Goal: Task Accomplishment & Management: Manage account settings

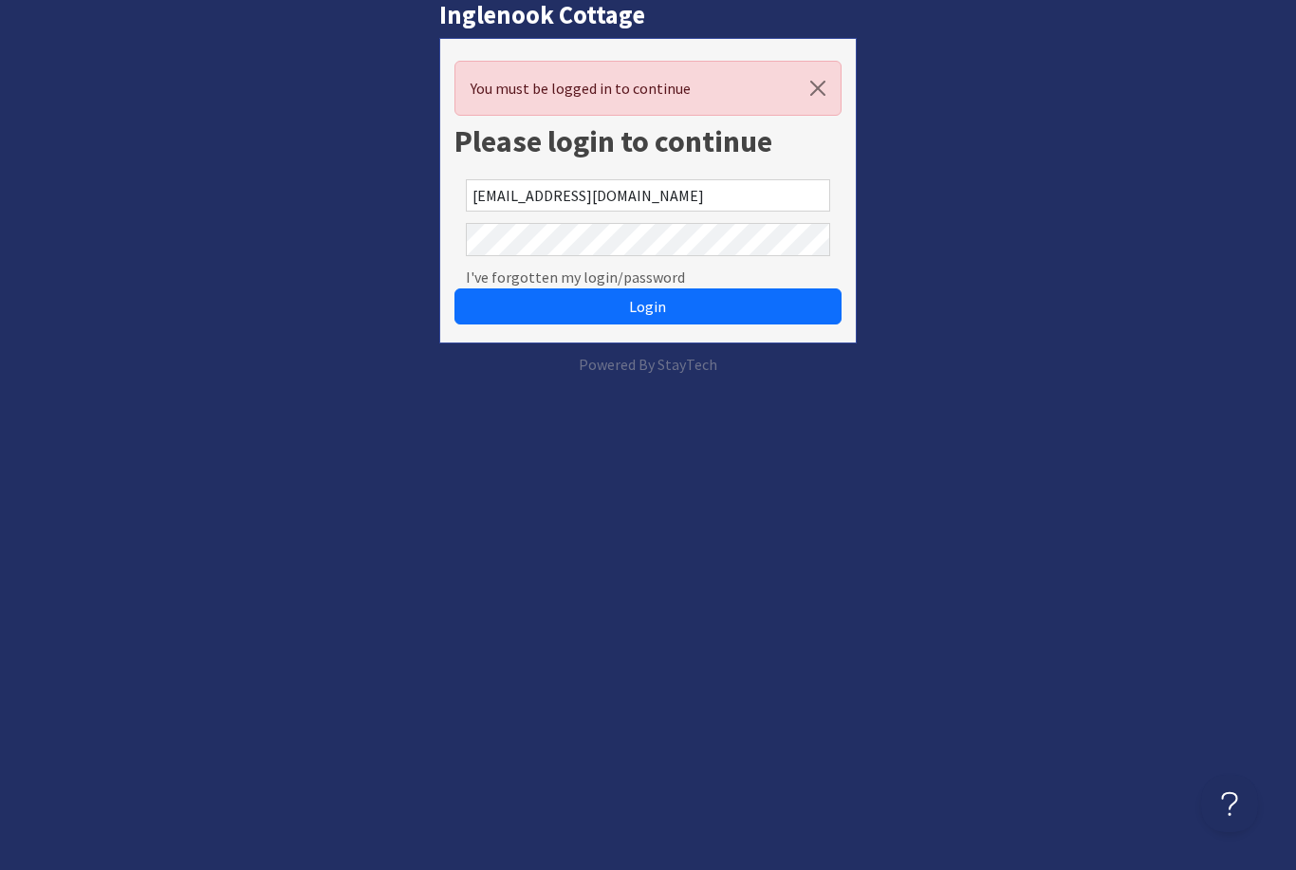
click at [647, 307] on button "Login" at bounding box center [648, 306] width 386 height 36
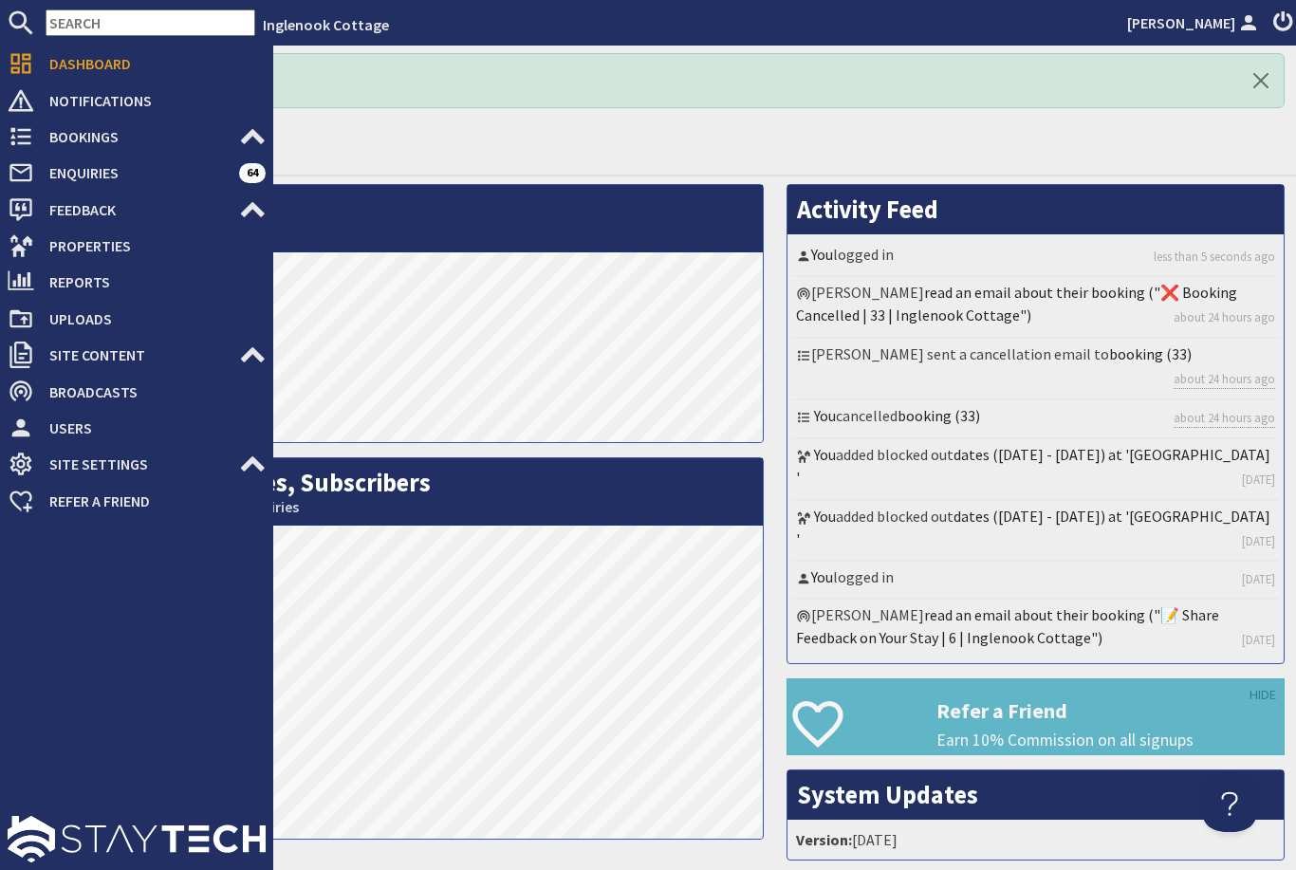
click at [28, 247] on icon at bounding box center [21, 246] width 27 height 27
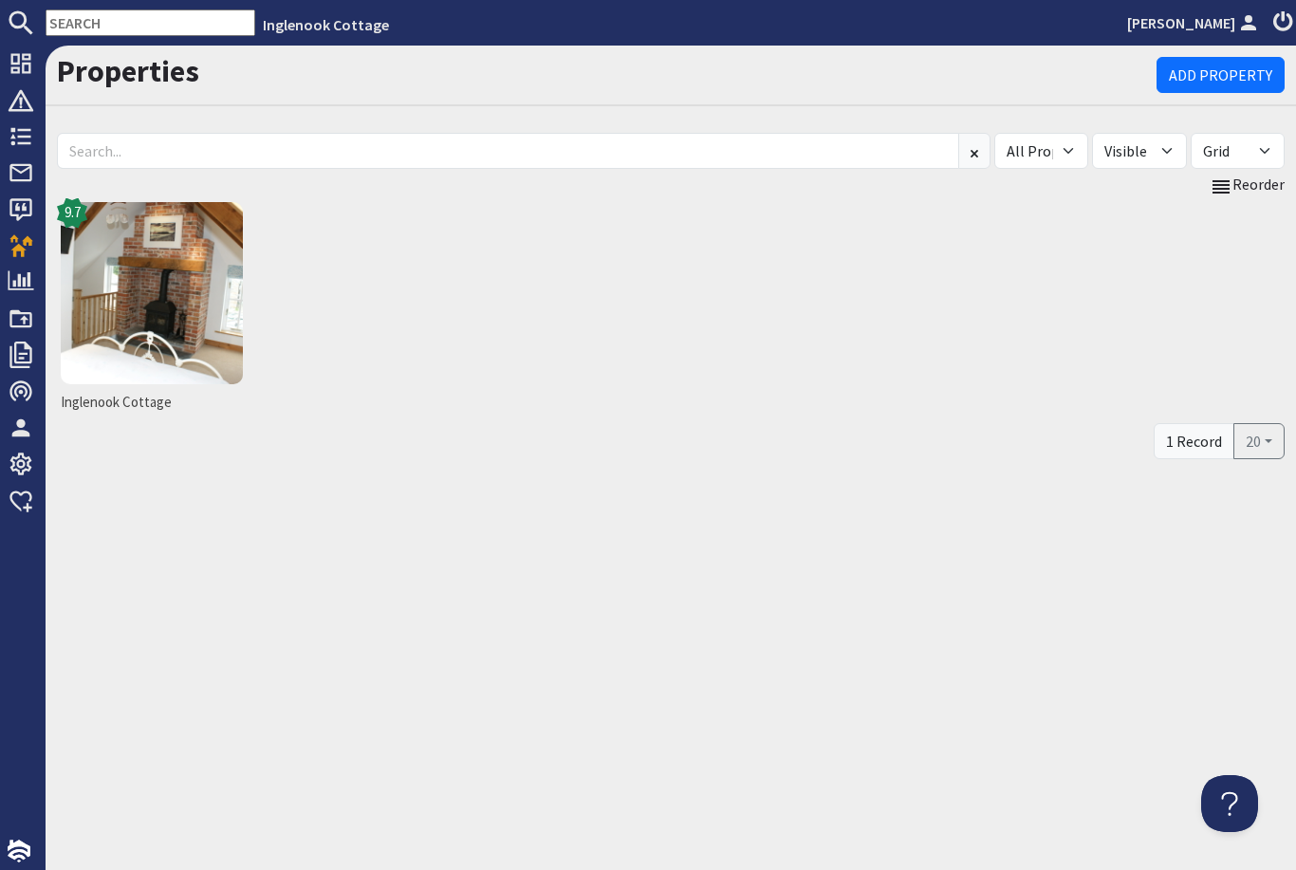
click at [166, 272] on img at bounding box center [152, 293] width 182 height 182
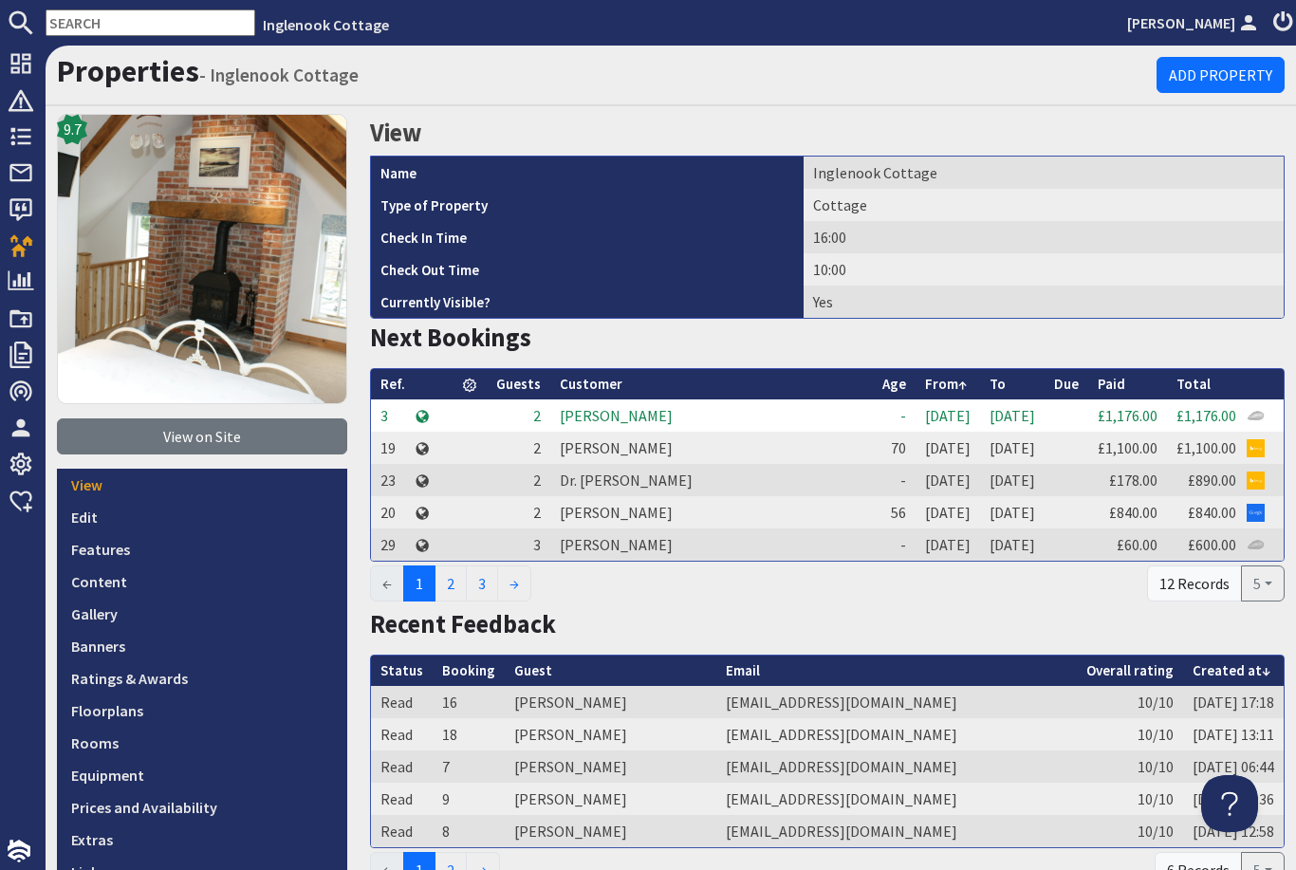
click at [177, 803] on link "Prices and Availability" at bounding box center [202, 807] width 290 height 32
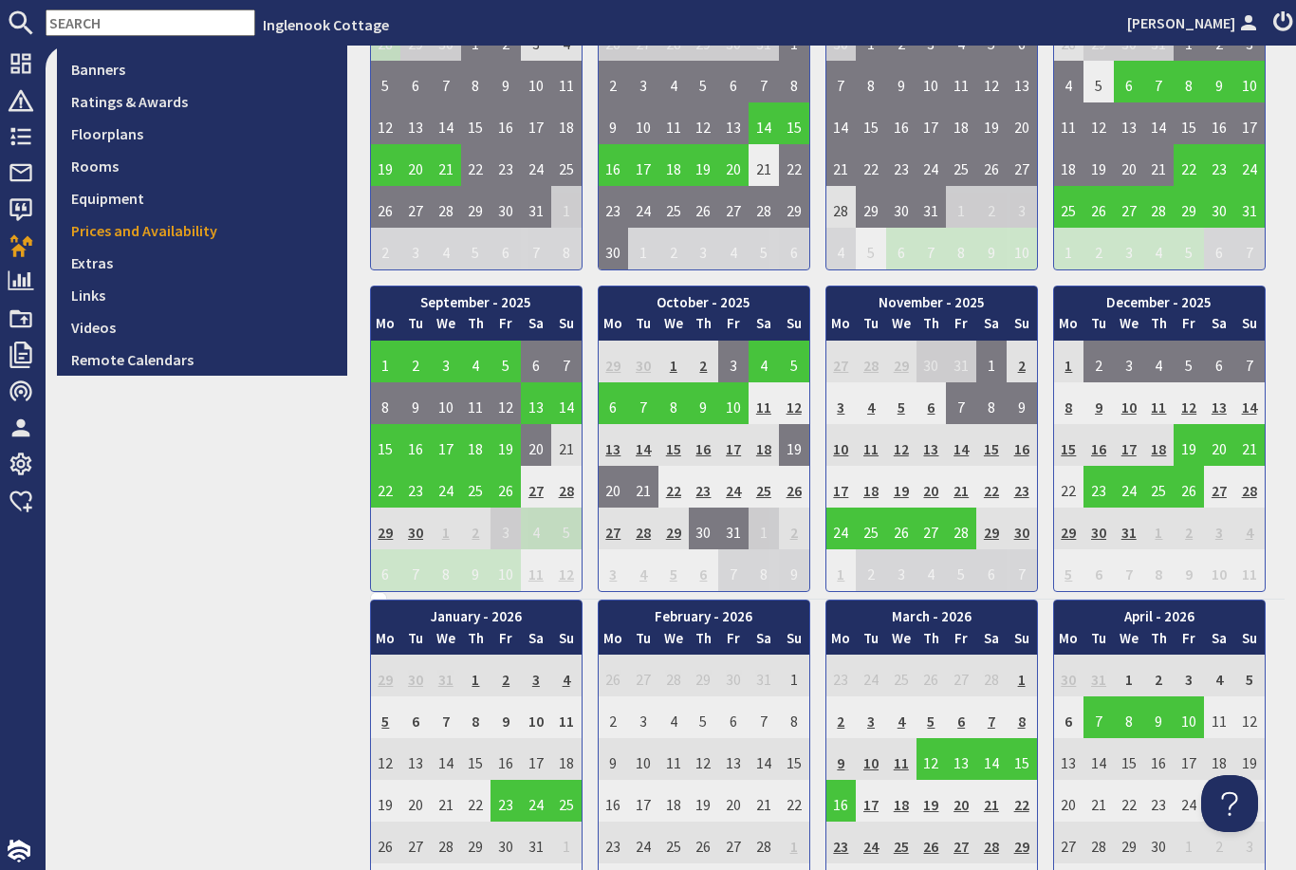
scroll to position [578, 0]
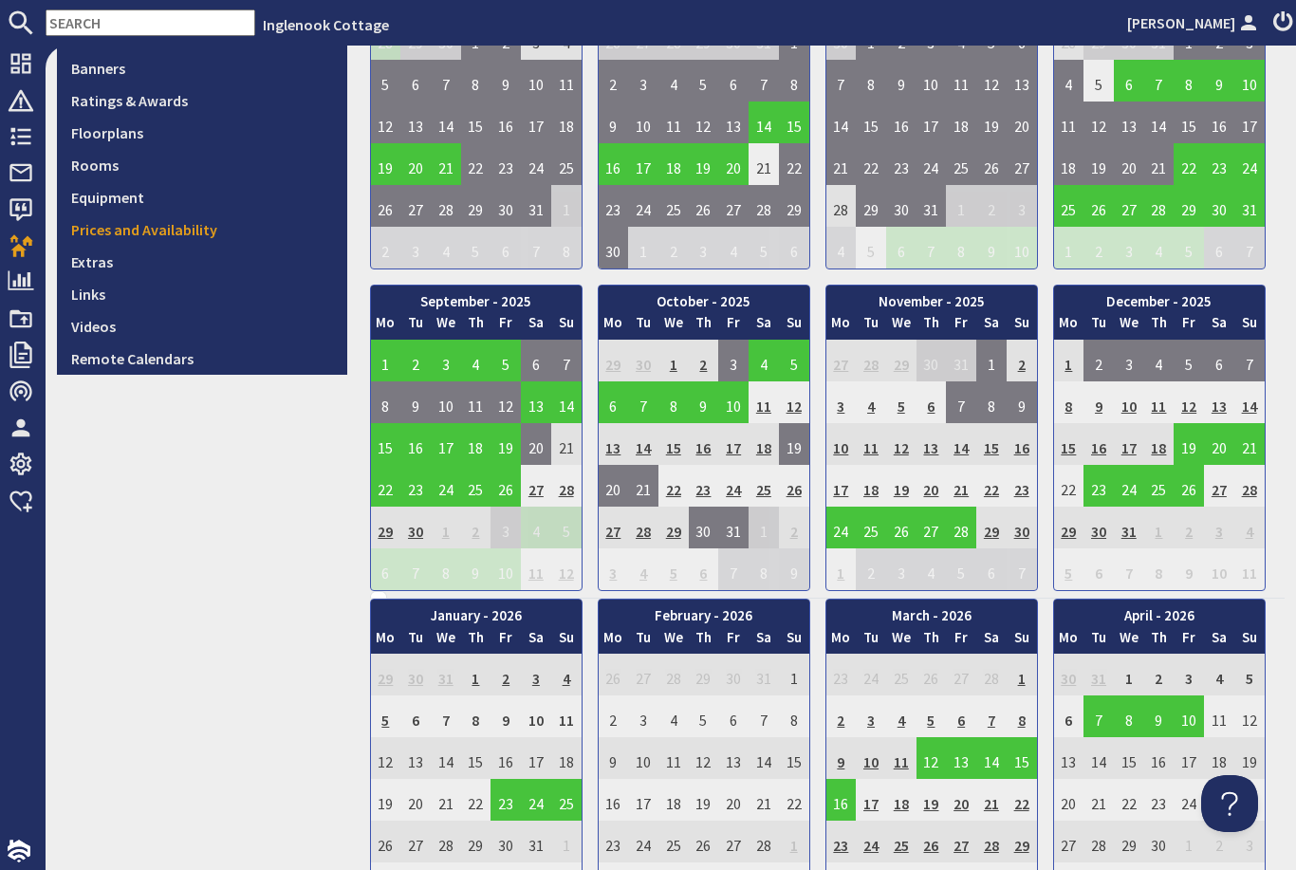
click at [1108, 534] on td "30" at bounding box center [1099, 528] width 30 height 42
